Goal: Task Accomplishment & Management: Use online tool/utility

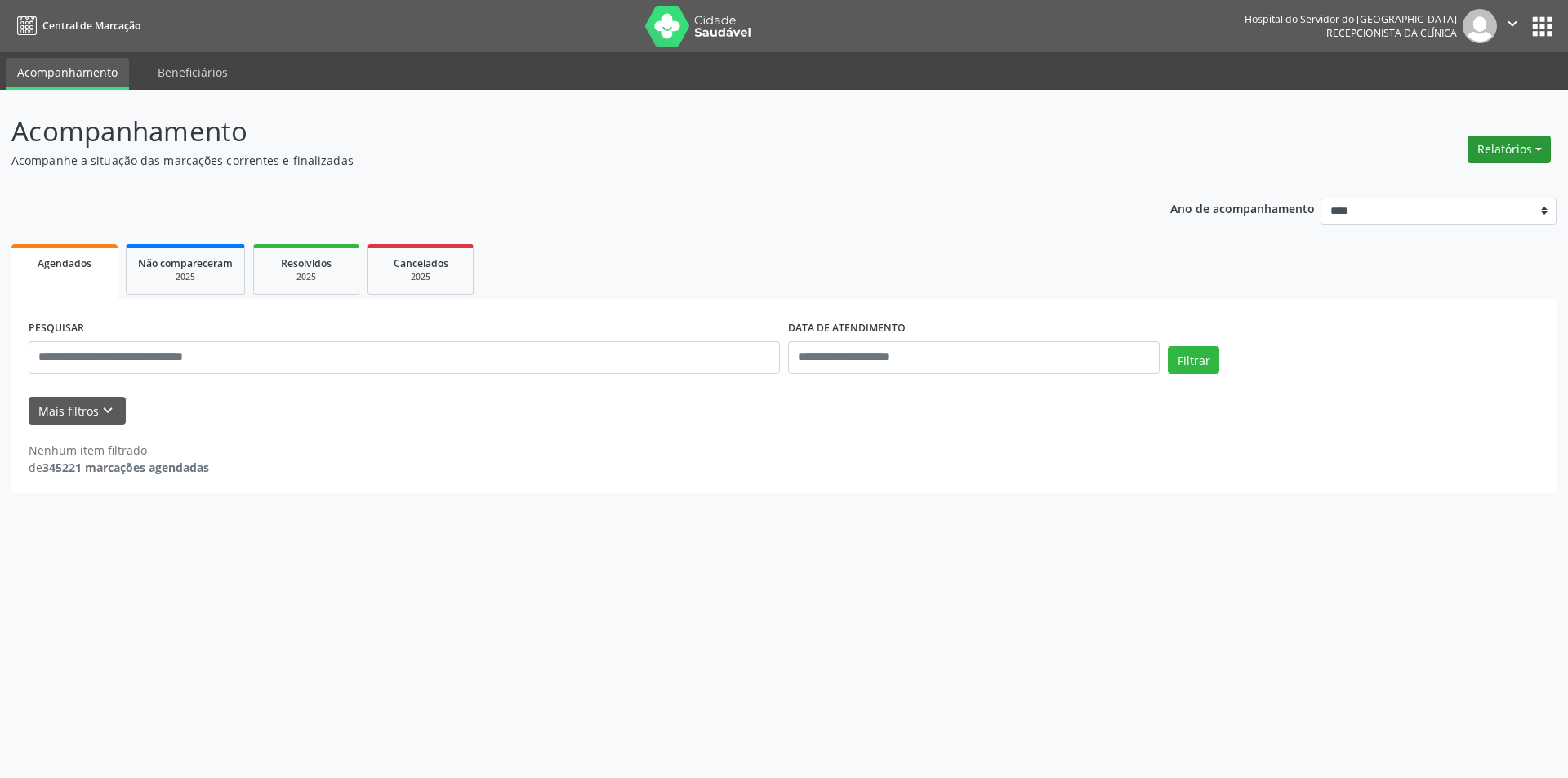
click at [1504, 160] on button "Relatórios" at bounding box center [1510, 149] width 83 height 28
click at [1481, 186] on link "Agendamentos" at bounding box center [1463, 184] width 175 height 23
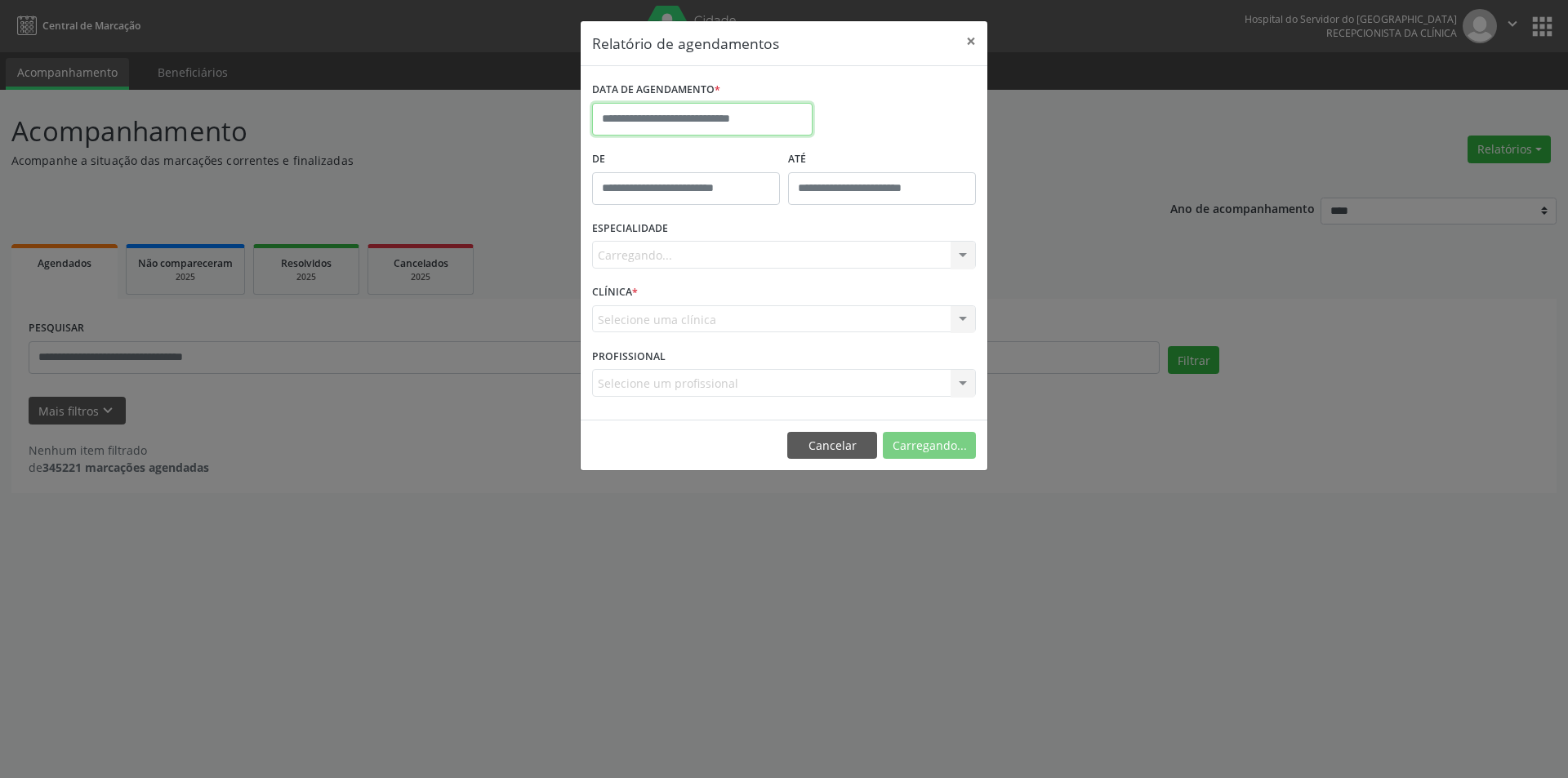
click at [681, 121] on body "Central de Marcação Hospital do Servidor do [GEOGRAPHIC_DATA] Recepcionista da …" at bounding box center [784, 389] width 1568 height 778
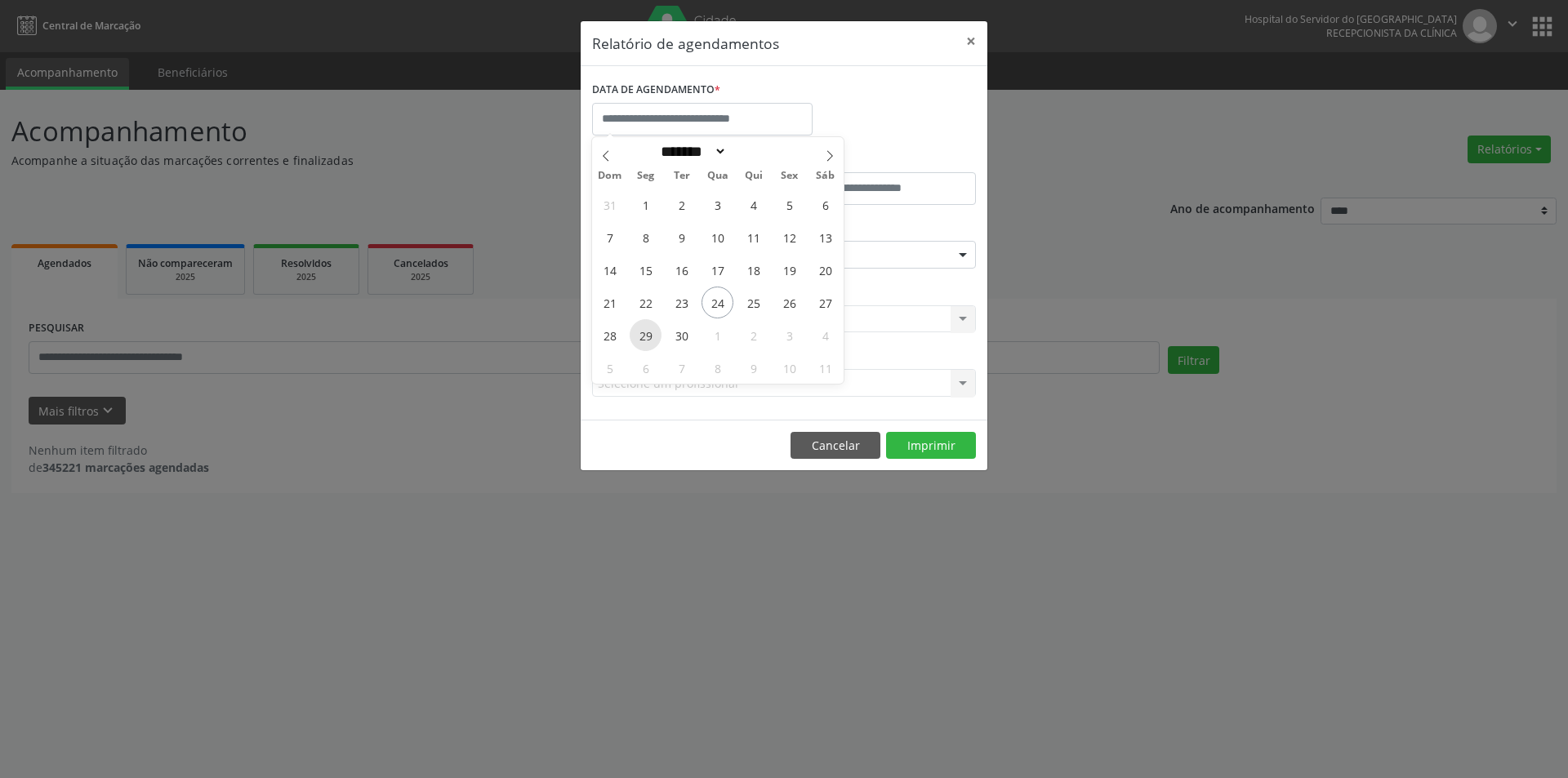
click at [645, 335] on span "29" at bounding box center [645, 335] width 32 height 31
type input "**********"
click at [645, 335] on span "29" at bounding box center [645, 335] width 32 height 31
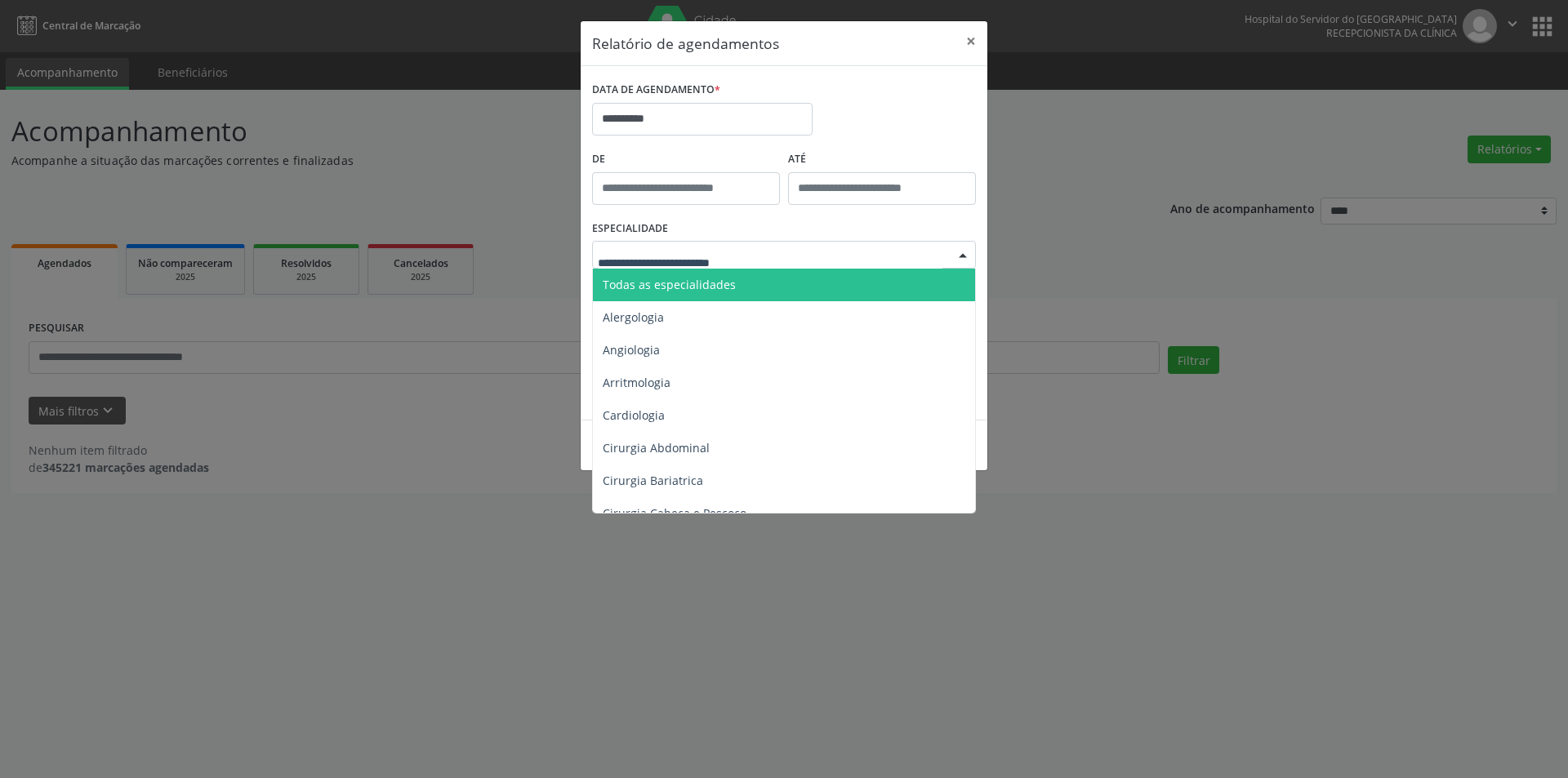
click at [693, 271] on span "Todas as especialidades" at bounding box center [785, 284] width 385 height 32
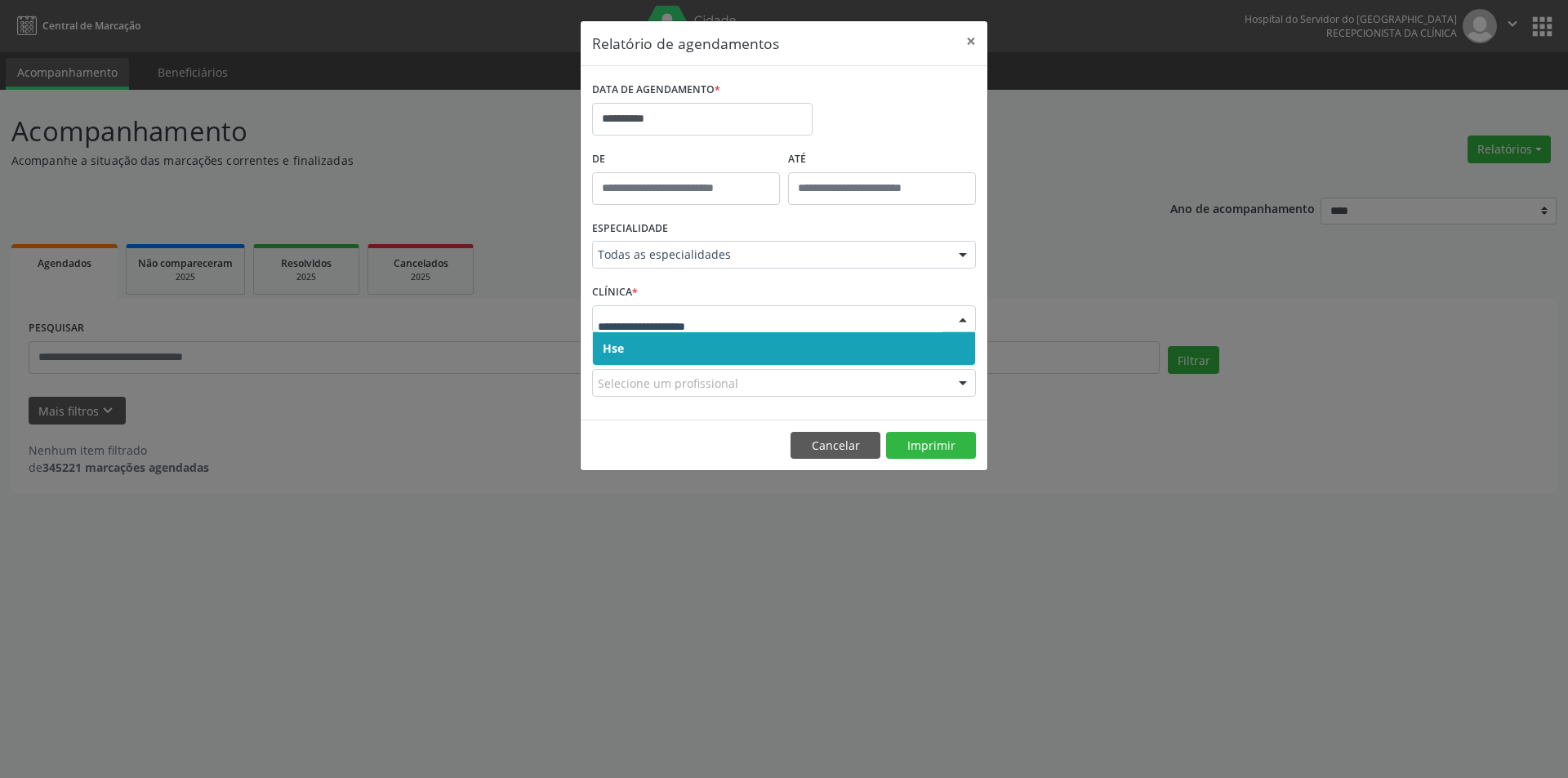
drag, startPoint x: 673, startPoint y: 351, endPoint x: 670, endPoint y: 338, distance: 13.3
click at [673, 352] on span "Hse" at bounding box center [784, 348] width 382 height 32
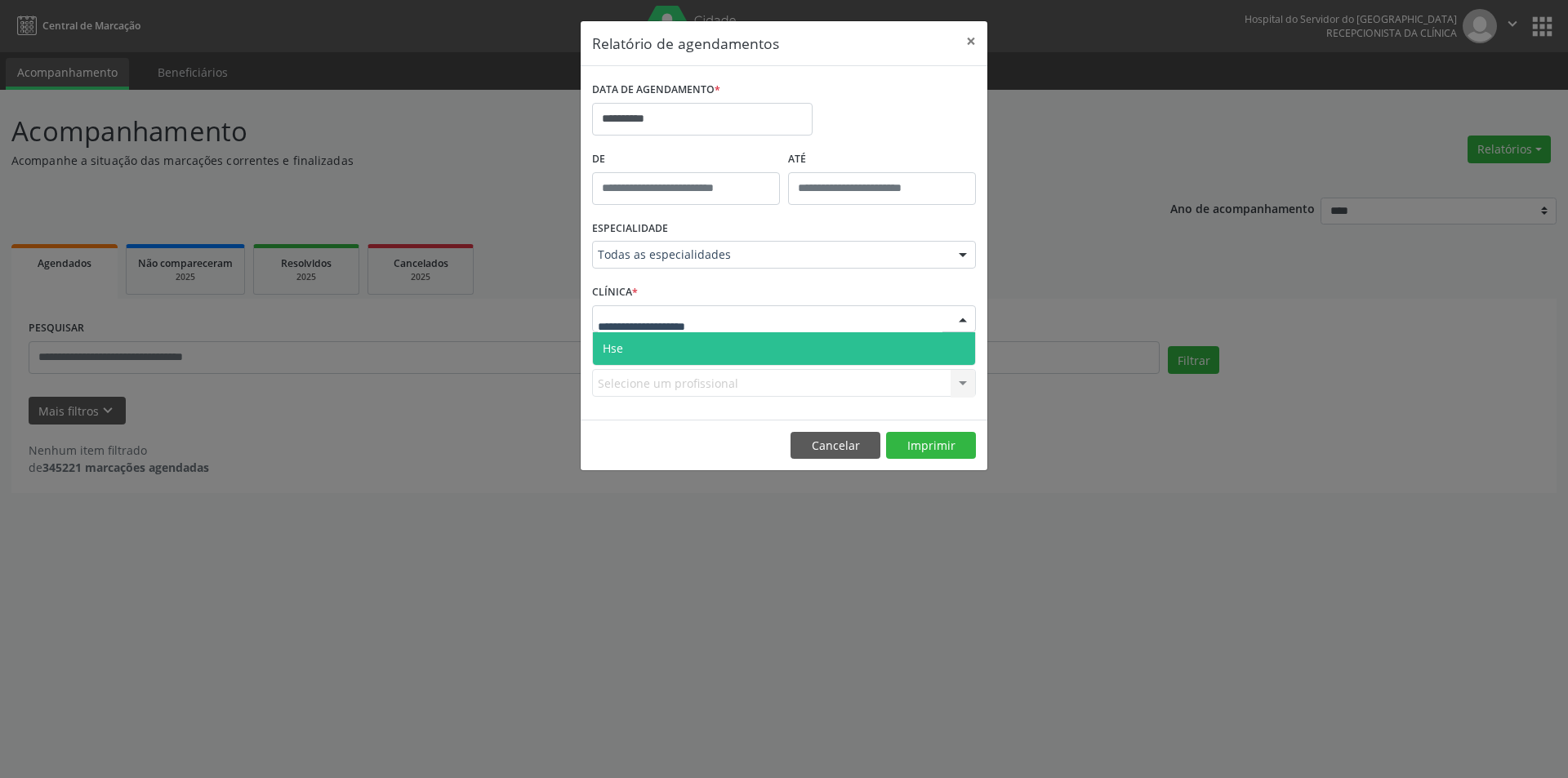
drag, startPoint x: 670, startPoint y: 351, endPoint x: 687, endPoint y: 447, distance: 97.5
click at [670, 352] on span "Hse" at bounding box center [784, 348] width 382 height 32
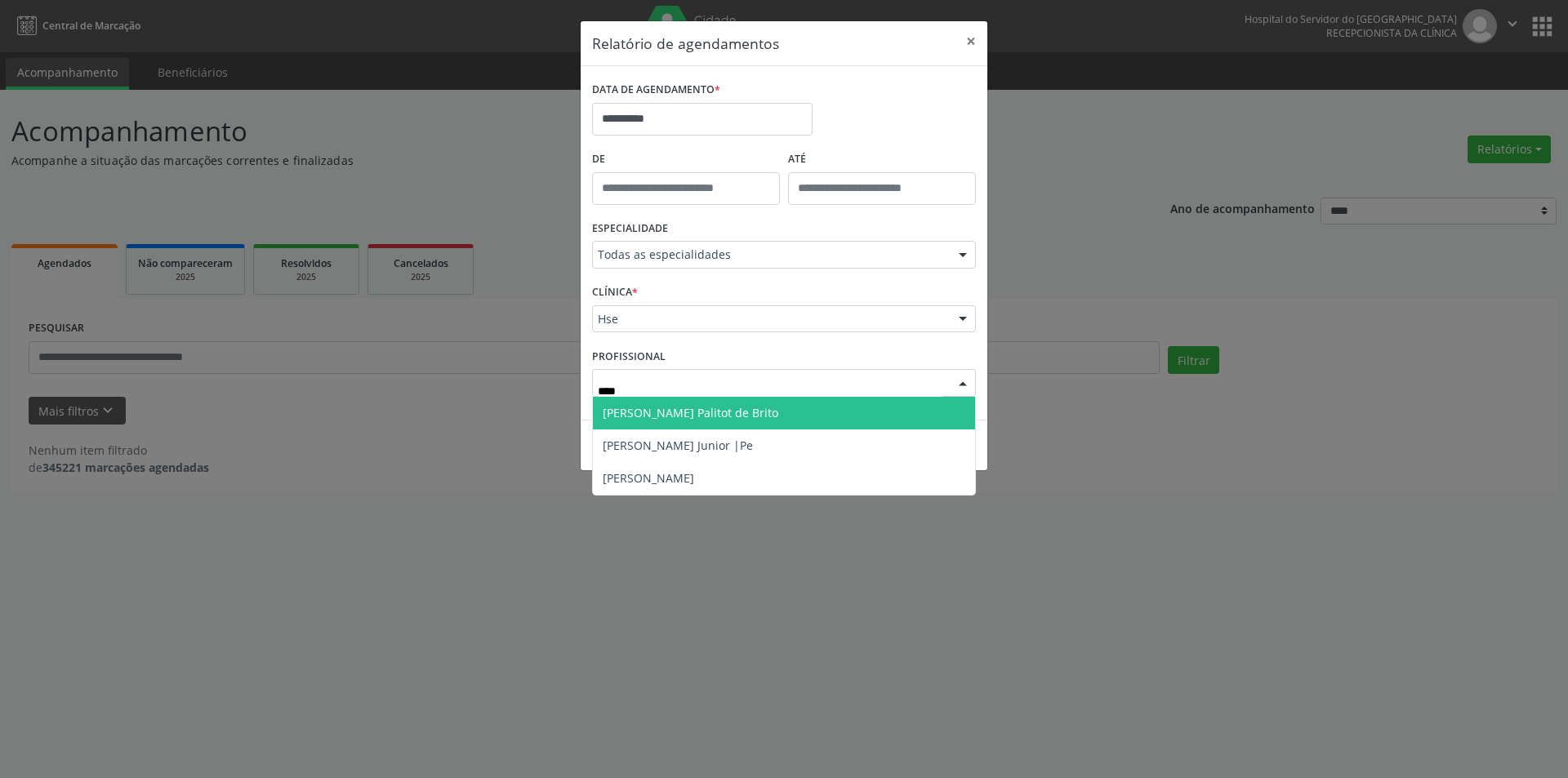
type input "*****"
click at [714, 414] on span "[PERSON_NAME] Palitot de Brito" at bounding box center [689, 412] width 175 height 16
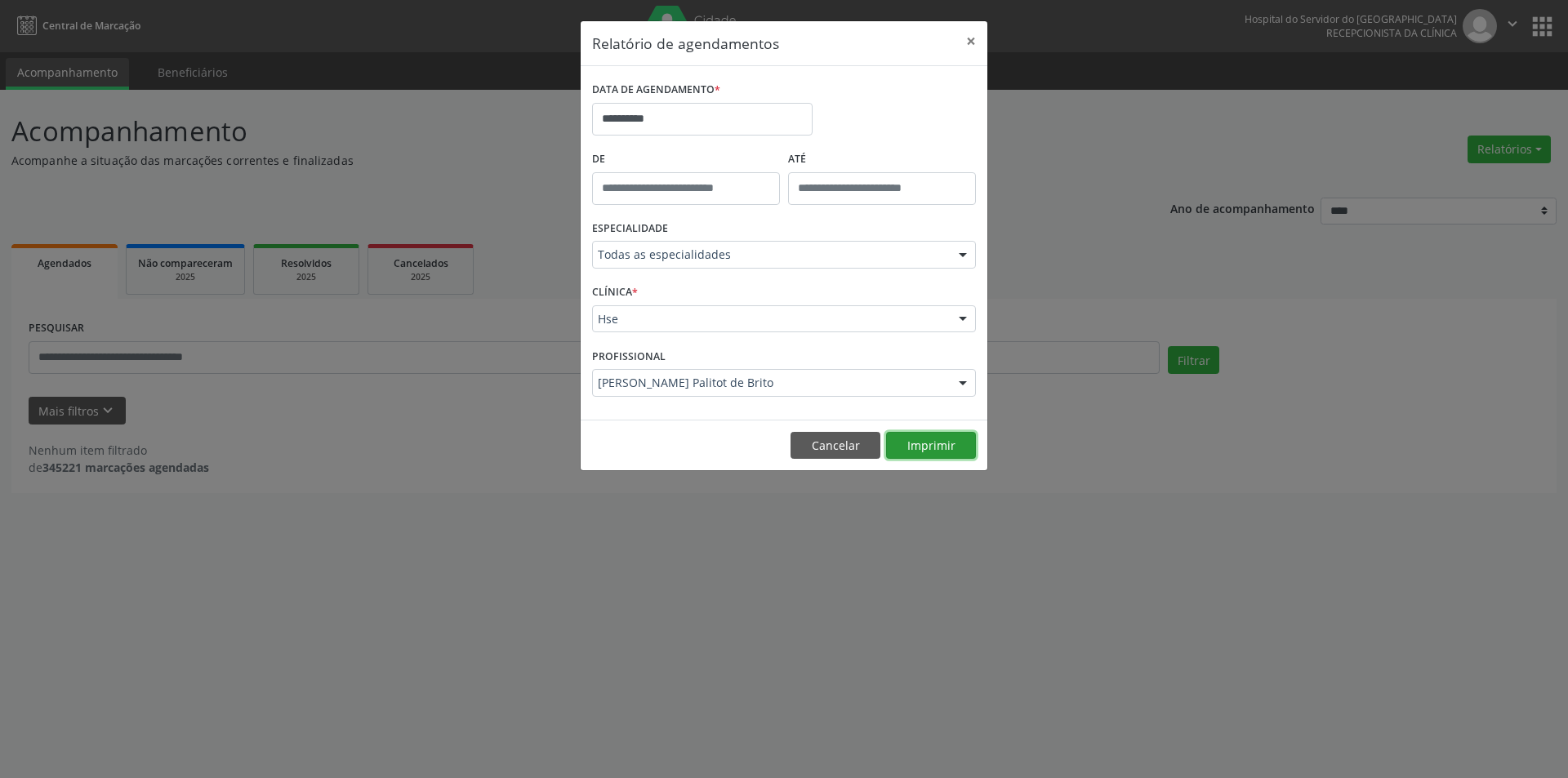
click at [937, 447] on button "Imprimir" at bounding box center [930, 445] width 90 height 28
